Goal: Task Accomplishment & Management: Manage account settings

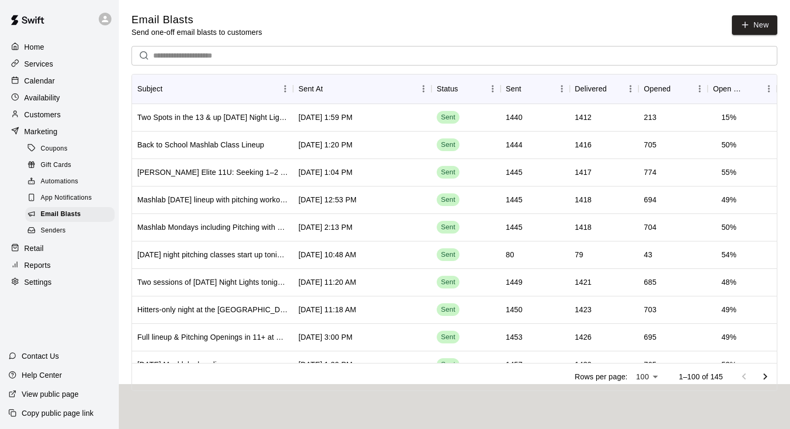
click at [32, 78] on p "Calendar" at bounding box center [39, 80] width 31 height 11
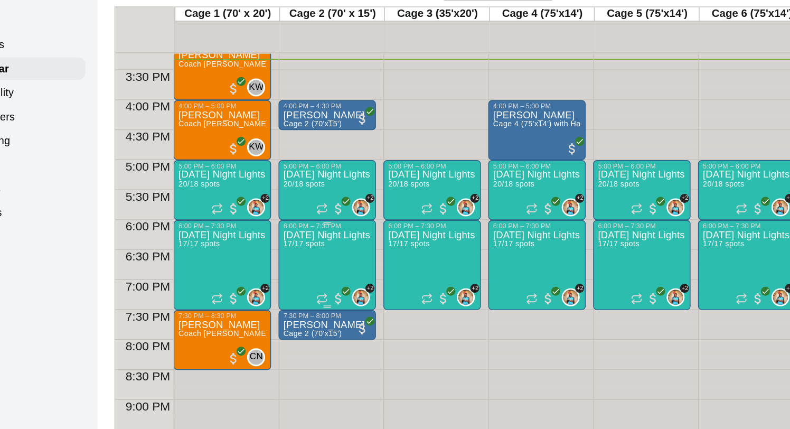
click at [271, 219] on div "Friday Night Lights - Advanced Hitting Group & Tournament Prep (Live ABs) - Age…" at bounding box center [281, 408] width 62 height 429
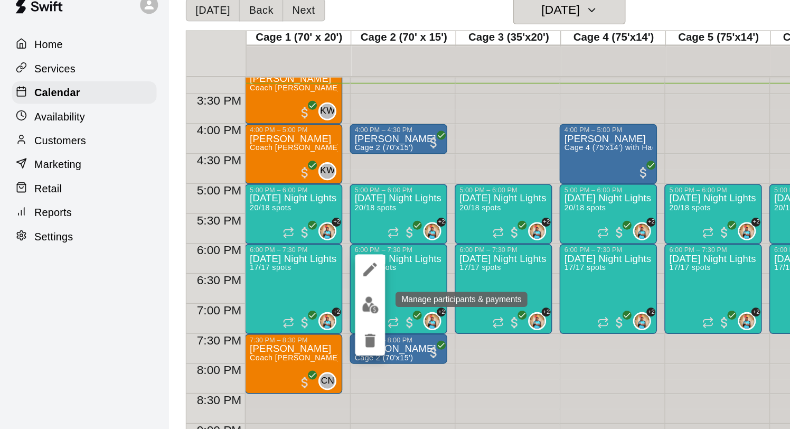
click at [262, 226] on img "edit" at bounding box center [261, 230] width 12 height 12
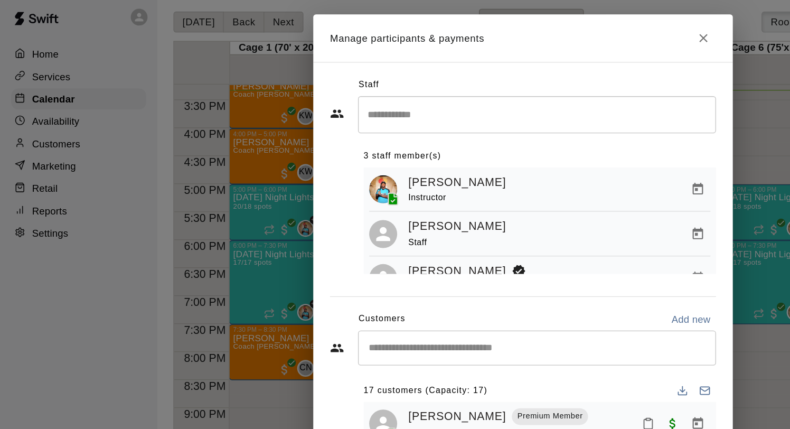
scroll to position [23, 0]
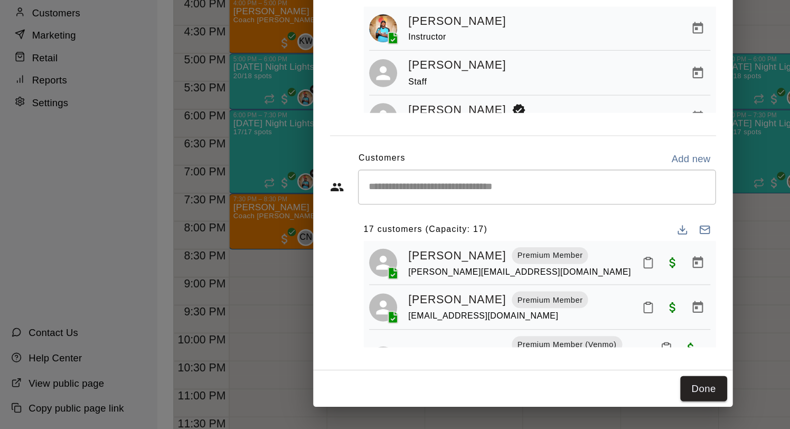
click at [328, 243] on input "Start typing to search customers..." at bounding box center [405, 246] width 261 height 11
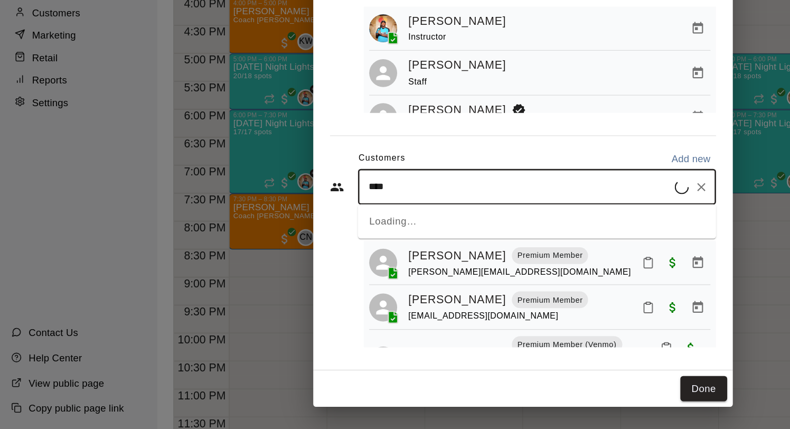
type input "*****"
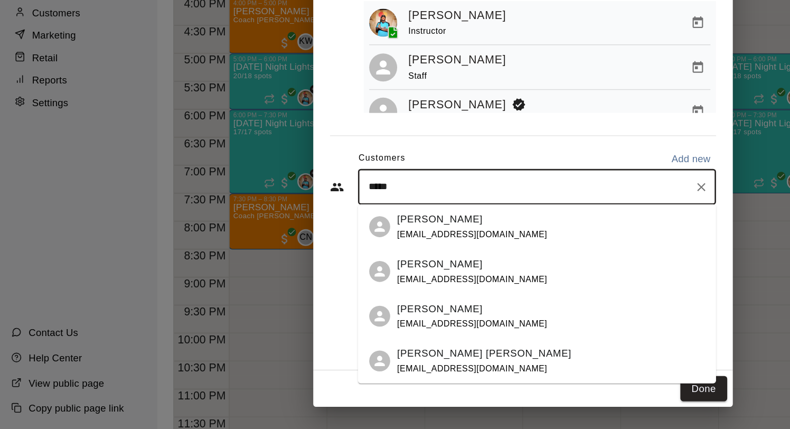
scroll to position [8, 0]
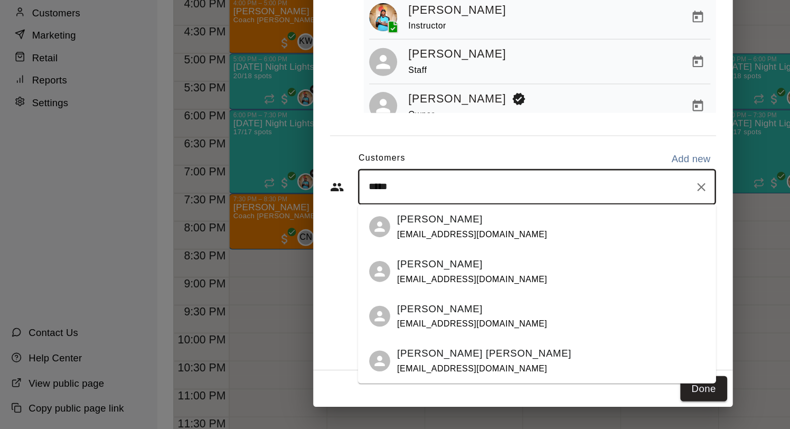
click at [338, 338] on div "Ian Banda" at bounding box center [357, 337] width 114 height 11
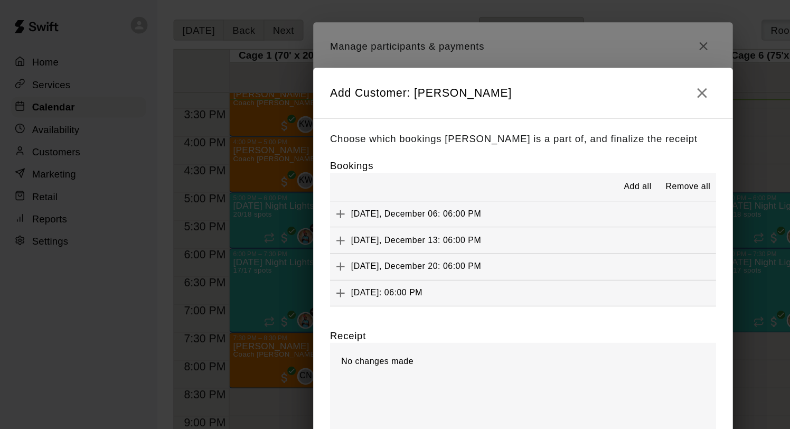
click at [529, 71] on icon "button" at bounding box center [529, 70] width 7 height 7
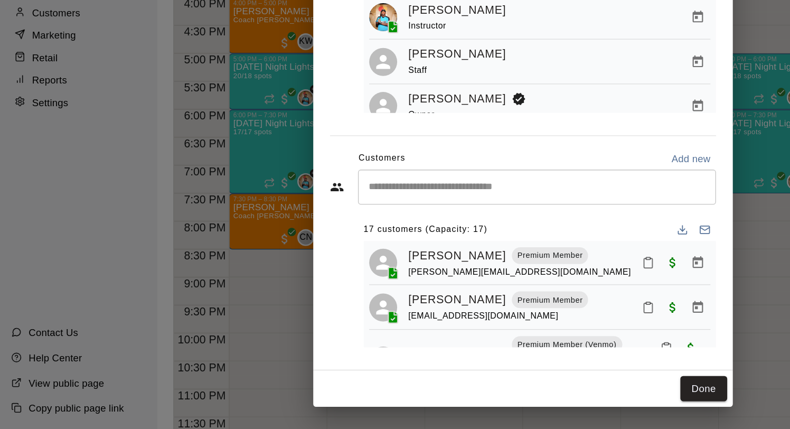
click at [360, 241] on input "Start typing to search customers..." at bounding box center [405, 246] width 261 height 11
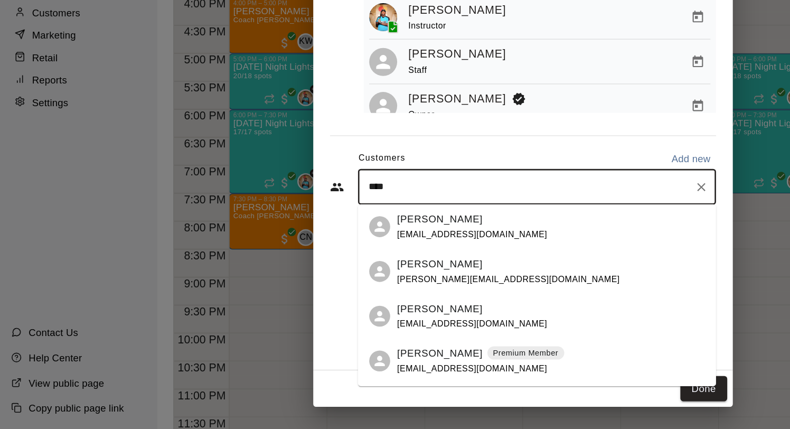
type input "*****"
click at [330, 337] on p "Ian Banda" at bounding box center [332, 337] width 64 height 11
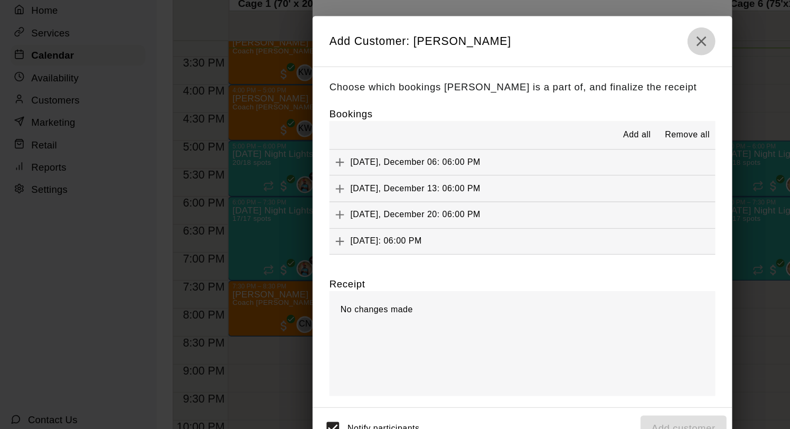
click at [534, 70] on icon "button" at bounding box center [530, 70] width 13 height 13
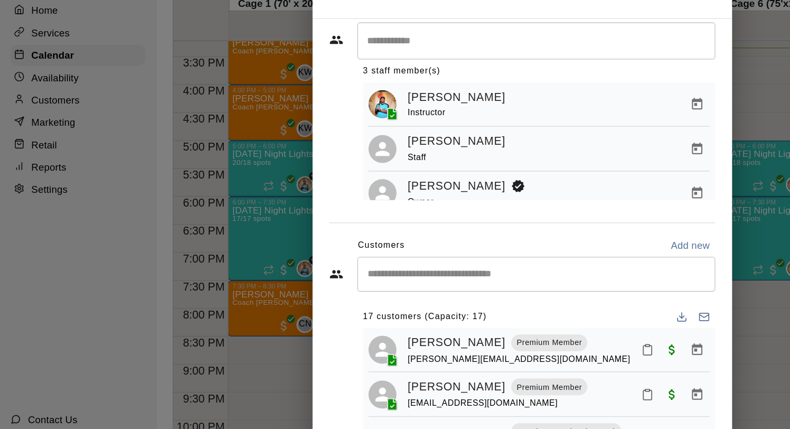
scroll to position [26, 0]
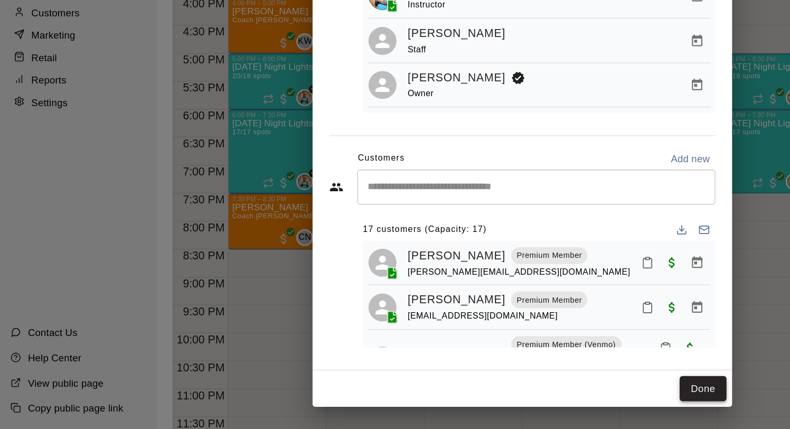
click at [525, 399] on button "Done" at bounding box center [531, 399] width 35 height 20
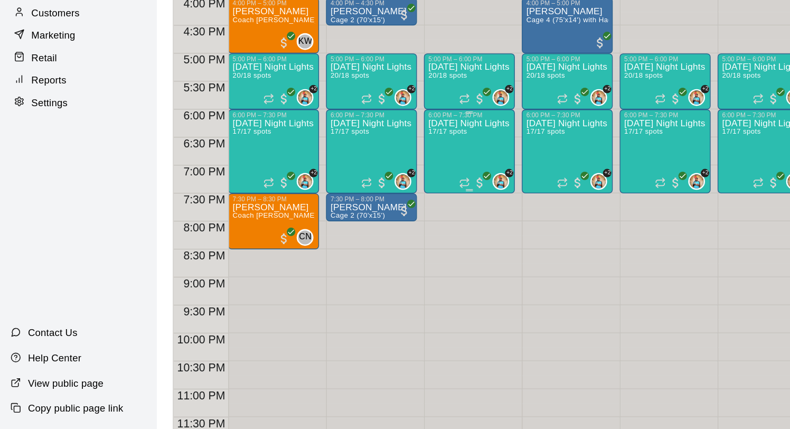
click at [357, 210] on div "Friday Night Lights - Advanced Hitting Group & Tournament Prep (Live ABs) - Age…" at bounding box center [355, 408] width 62 height 429
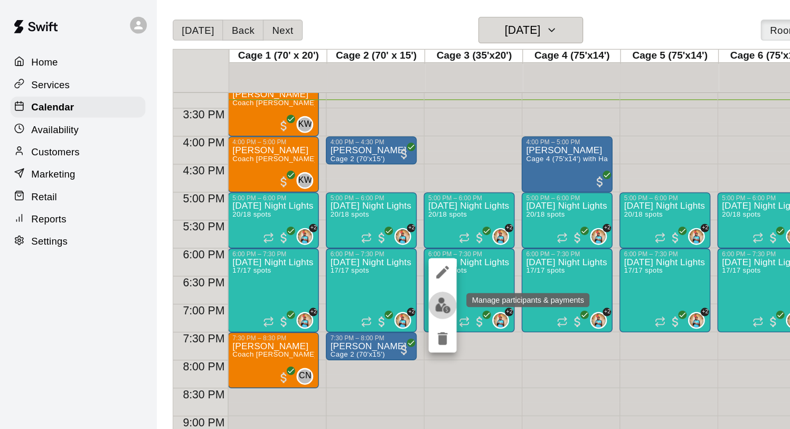
click at [334, 229] on img "edit" at bounding box center [335, 230] width 12 height 12
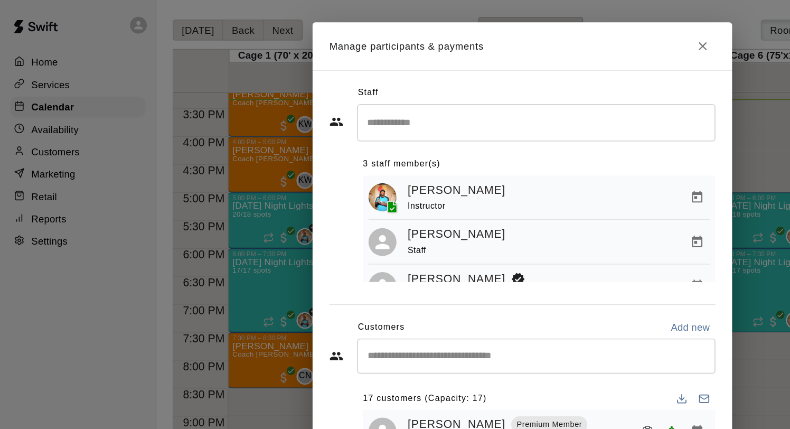
click at [348, 264] on input "Start typing to search customers..." at bounding box center [405, 268] width 261 height 11
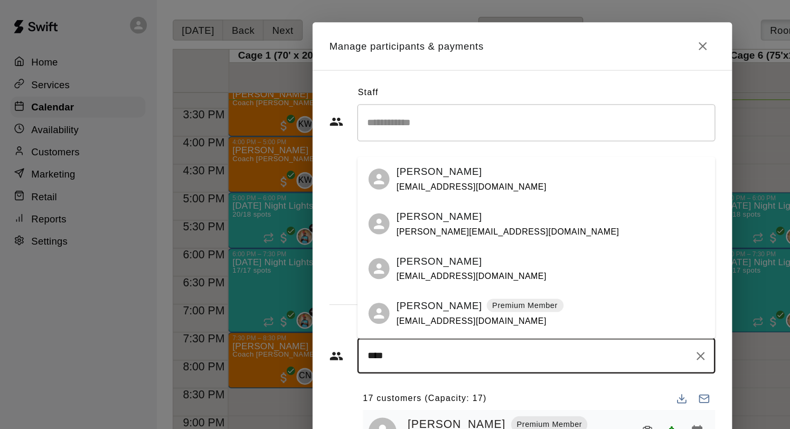
type input "*****"
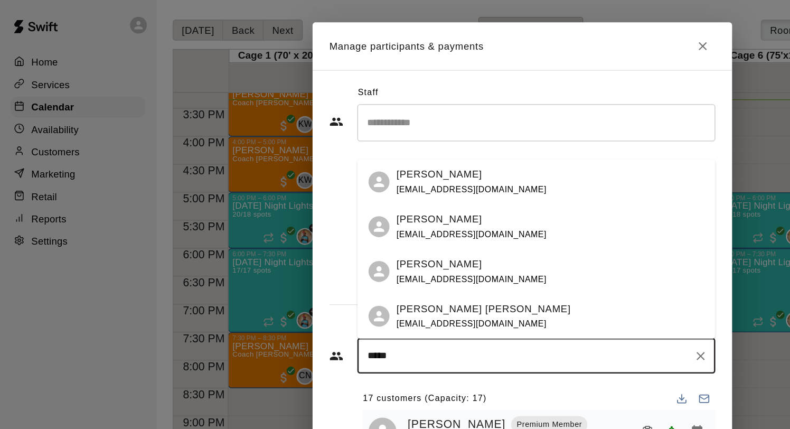
click at [341, 141] on span "jesse66b@gmail.com" at bounding box center [357, 142] width 114 height 7
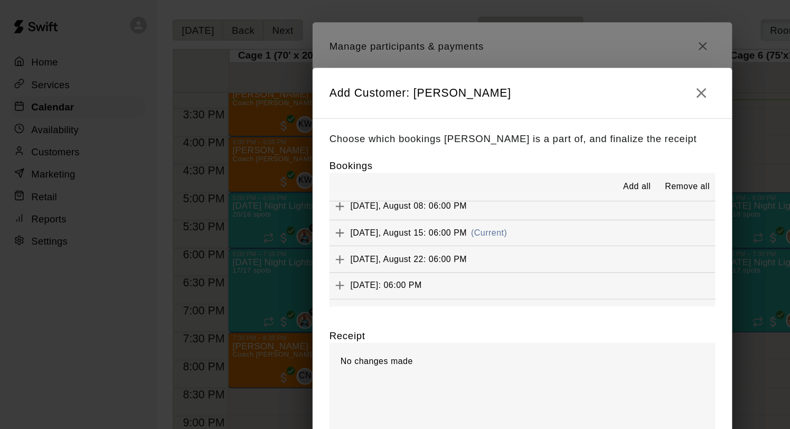
scroll to position [678, 0]
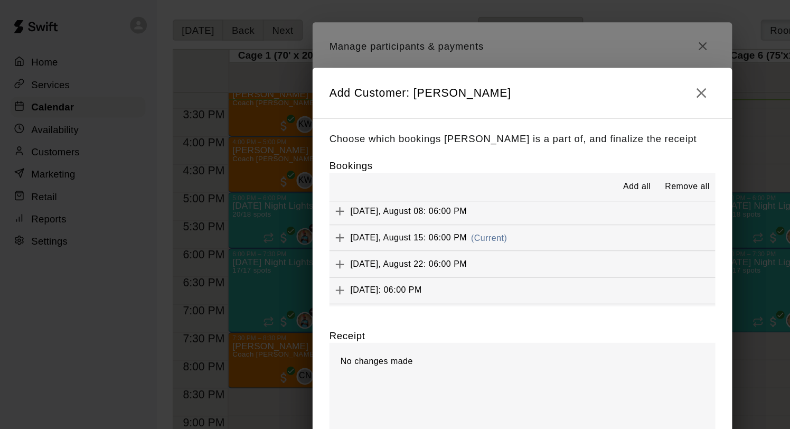
click at [338, 178] on span "Friday, August 15: 06:00 PM" at bounding box center [309, 179] width 88 height 7
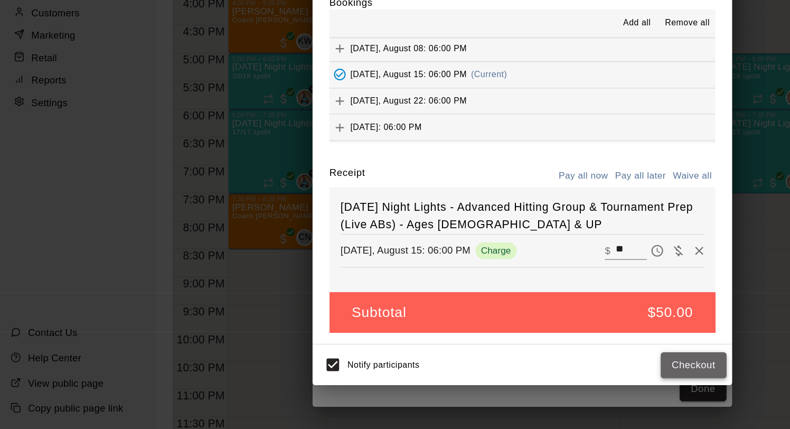
click at [512, 382] on button "Checkout" at bounding box center [524, 381] width 50 height 20
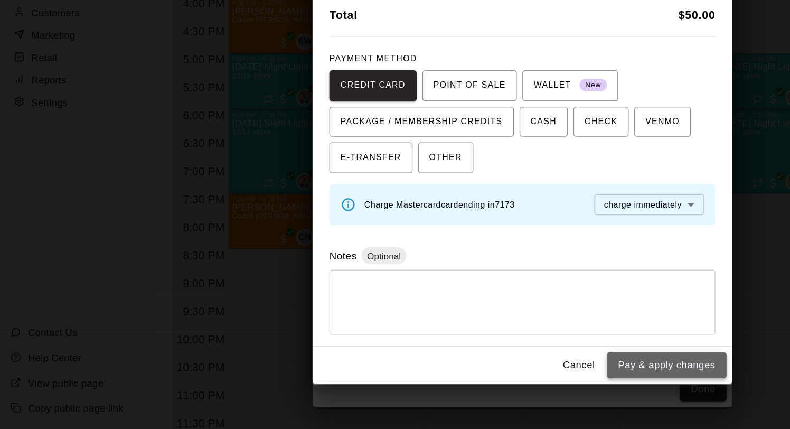
click at [493, 380] on button "Pay & apply changes" at bounding box center [504, 381] width 90 height 20
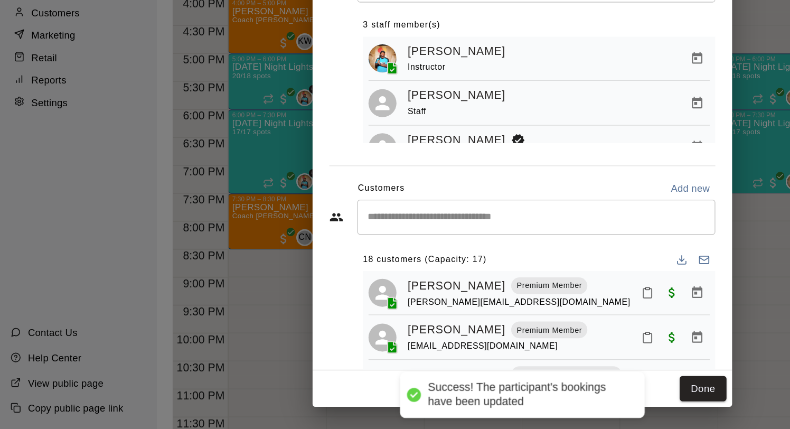
scroll to position [23, 0]
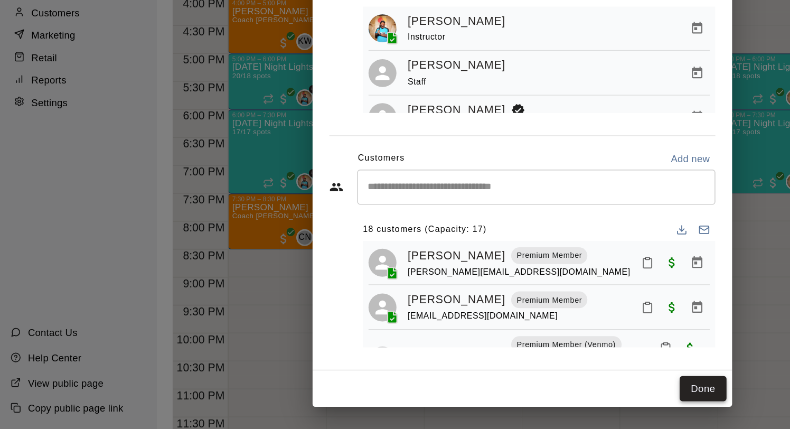
click at [533, 396] on button "Done" at bounding box center [531, 399] width 35 height 20
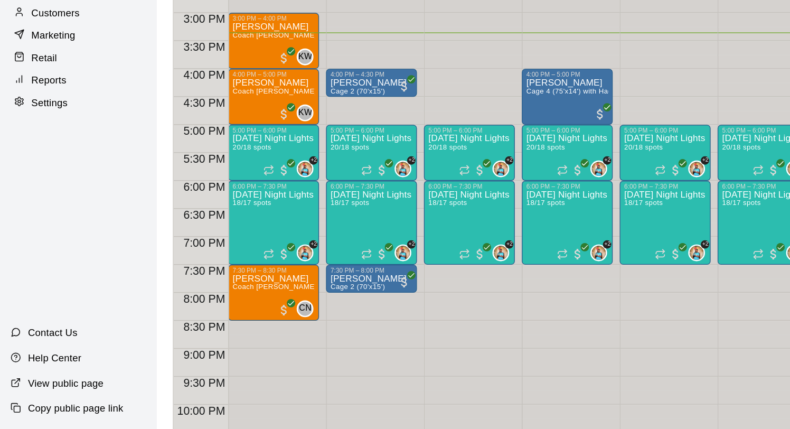
scroll to position [589, 0]
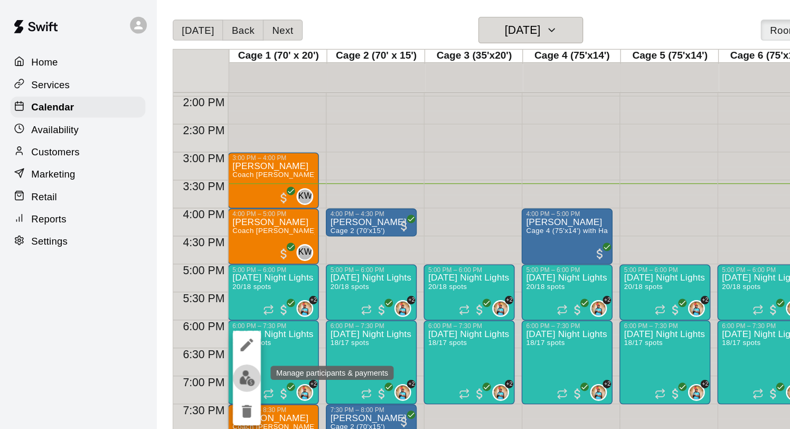
click at [187, 284] on img "edit" at bounding box center [187, 285] width 12 height 12
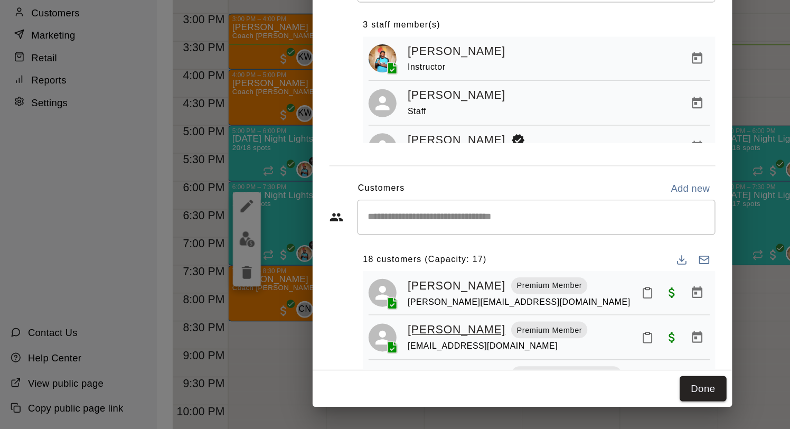
scroll to position [23, 0]
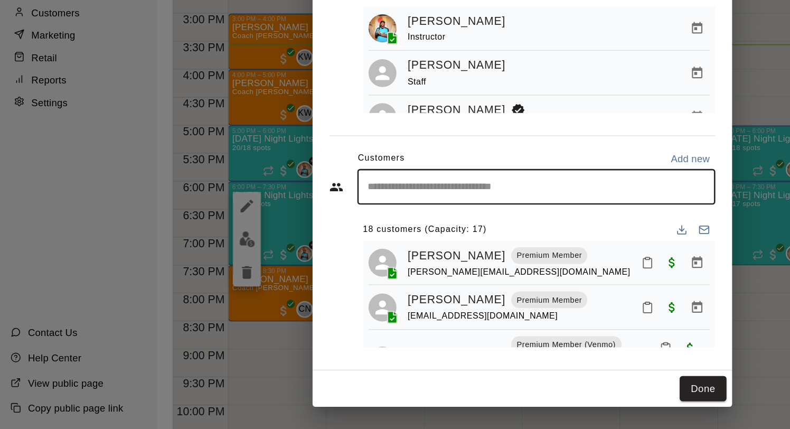
click at [363, 245] on input "Start typing to search customers..." at bounding box center [405, 246] width 261 height 11
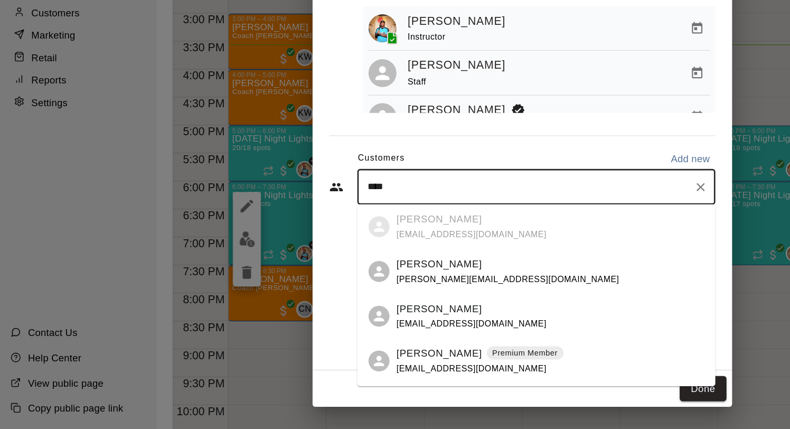
type input "*****"
click at [529, 243] on icon "Clear" at bounding box center [529, 246] width 11 height 11
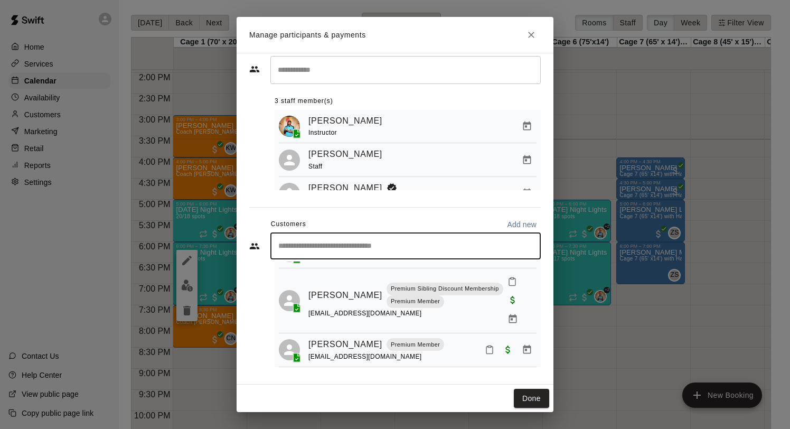
scroll to position [570, 0]
click at [524, 377] on icon "Manage bookings & payment" at bounding box center [527, 382] width 11 height 11
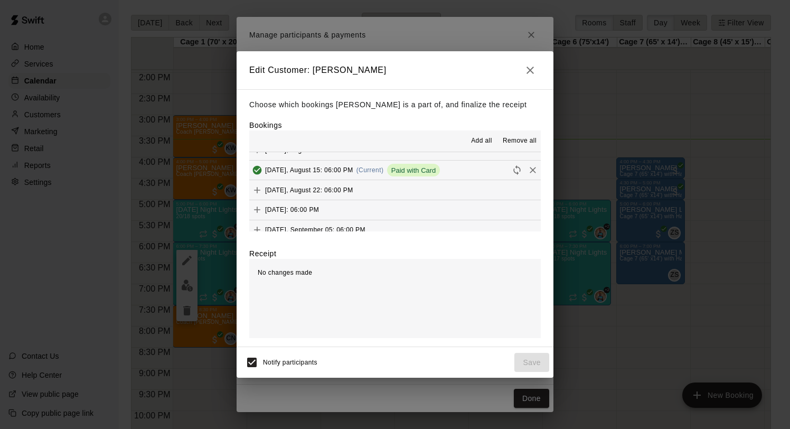
scroll to position [689, 0]
click at [534, 169] on icon "Remove" at bounding box center [533, 168] width 6 height 6
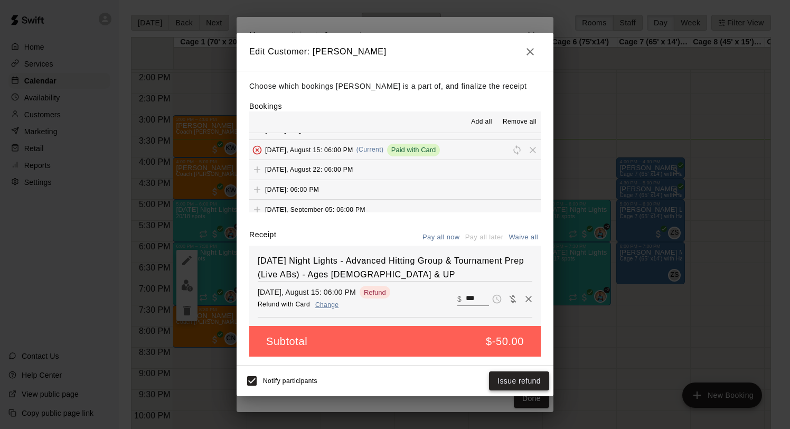
click at [514, 375] on button "Issue refund" at bounding box center [519, 381] width 60 height 20
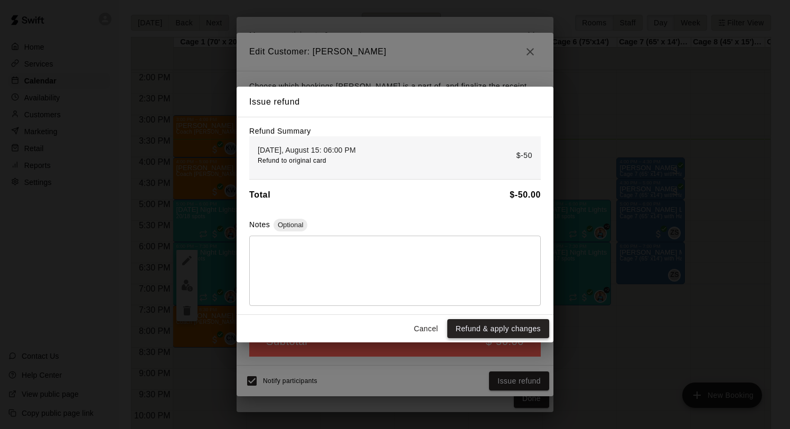
click at [511, 326] on button "Refund & apply changes" at bounding box center [498, 329] width 102 height 20
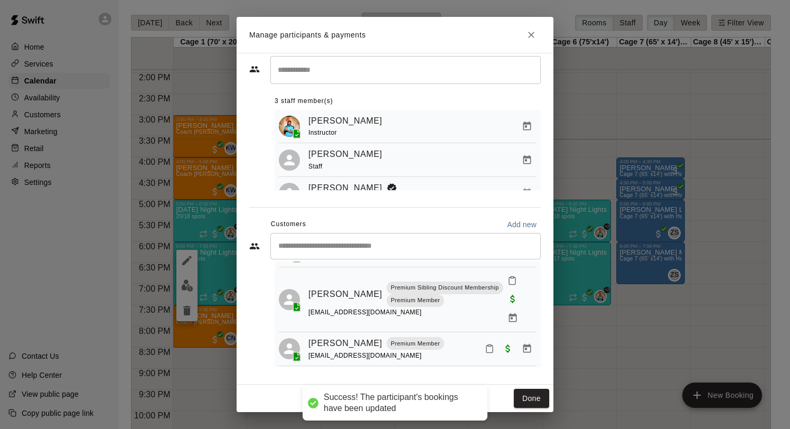
scroll to position [557, 0]
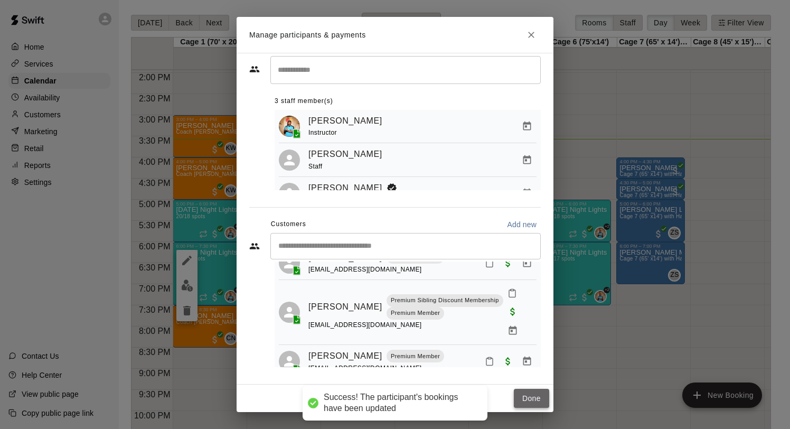
click at [525, 395] on button "Done" at bounding box center [531, 399] width 35 height 20
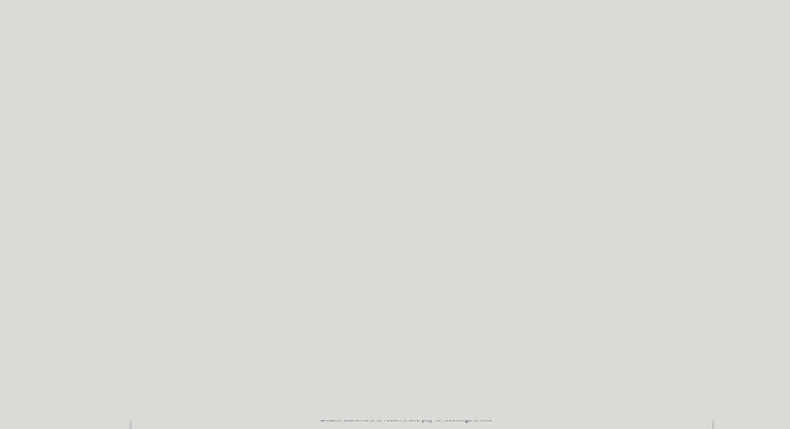
select select "**"
